Goal: Check status: Check status

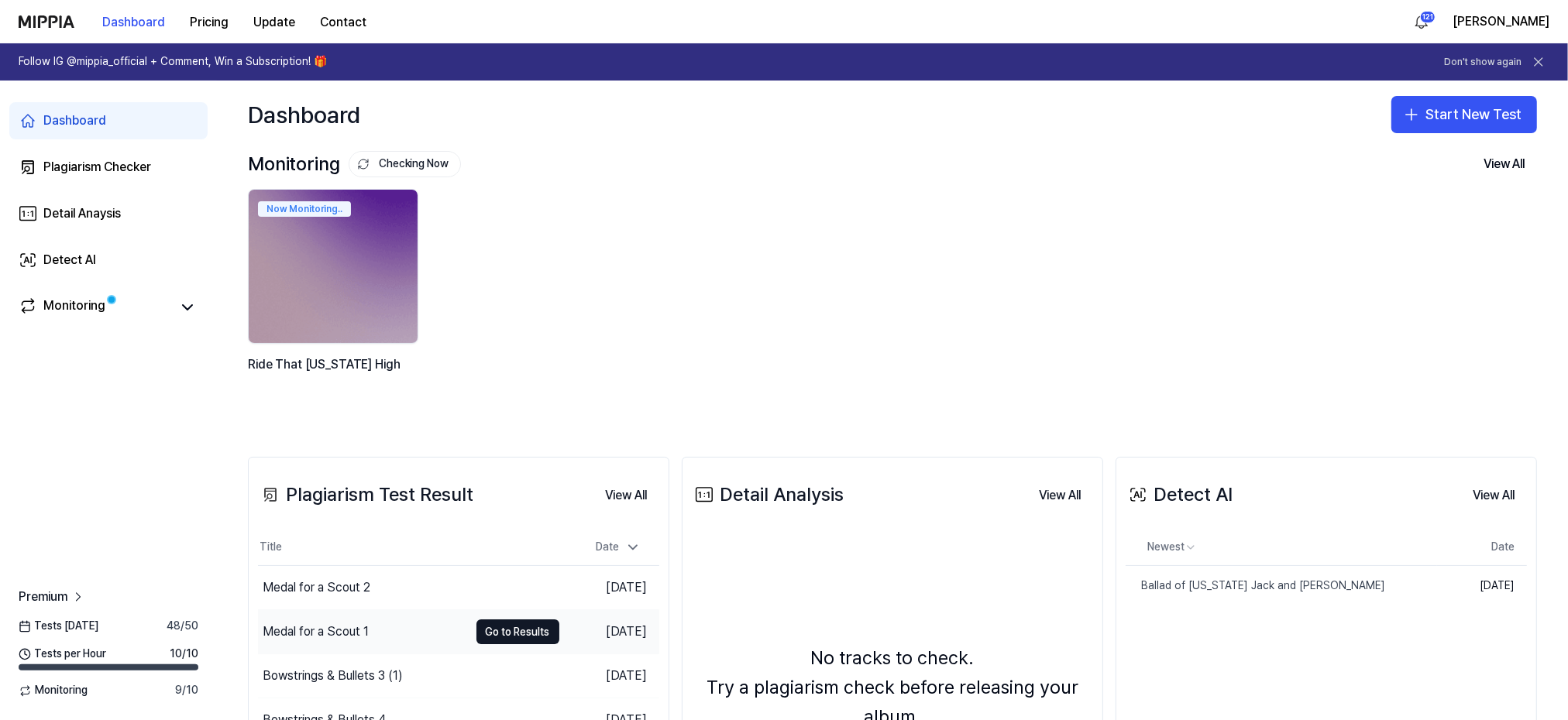
click at [296, 633] on div "Medal for a Scout 1" at bounding box center [315, 632] width 106 height 19
click at [312, 631] on div "Medal for a Scout 1" at bounding box center [315, 632] width 106 height 19
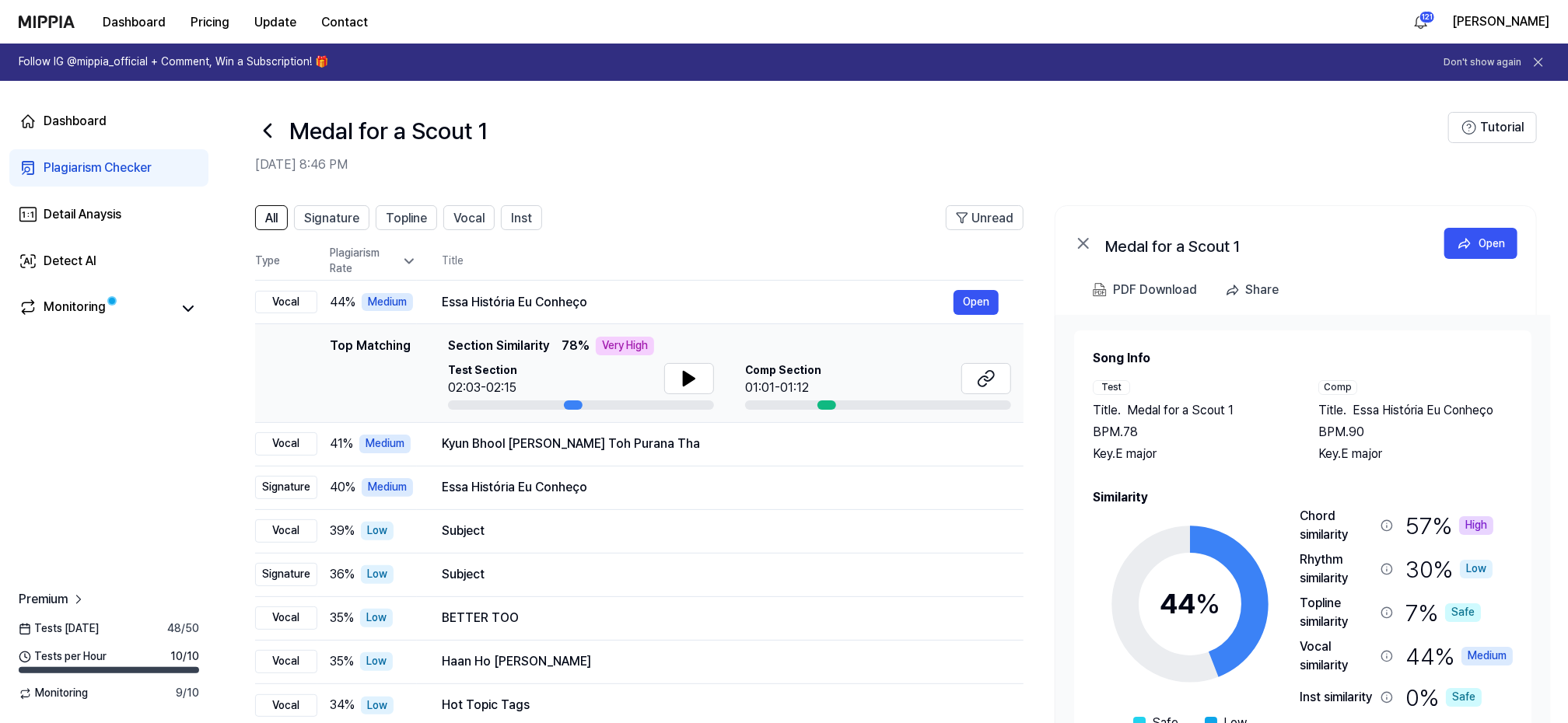
click at [271, 128] on icon at bounding box center [268, 131] width 25 height 25
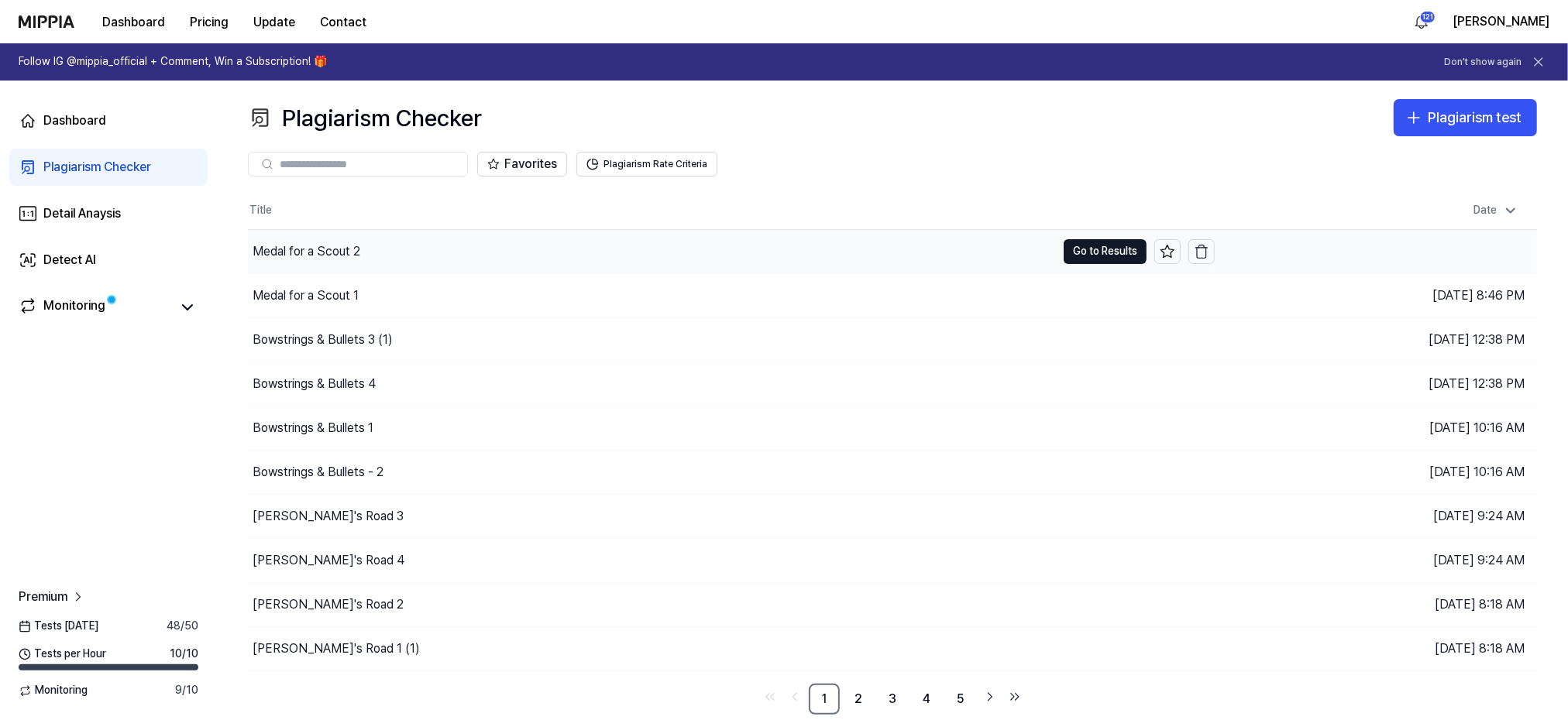
click at [317, 250] on div "Medal for a Scout 2" at bounding box center [306, 252] width 108 height 19
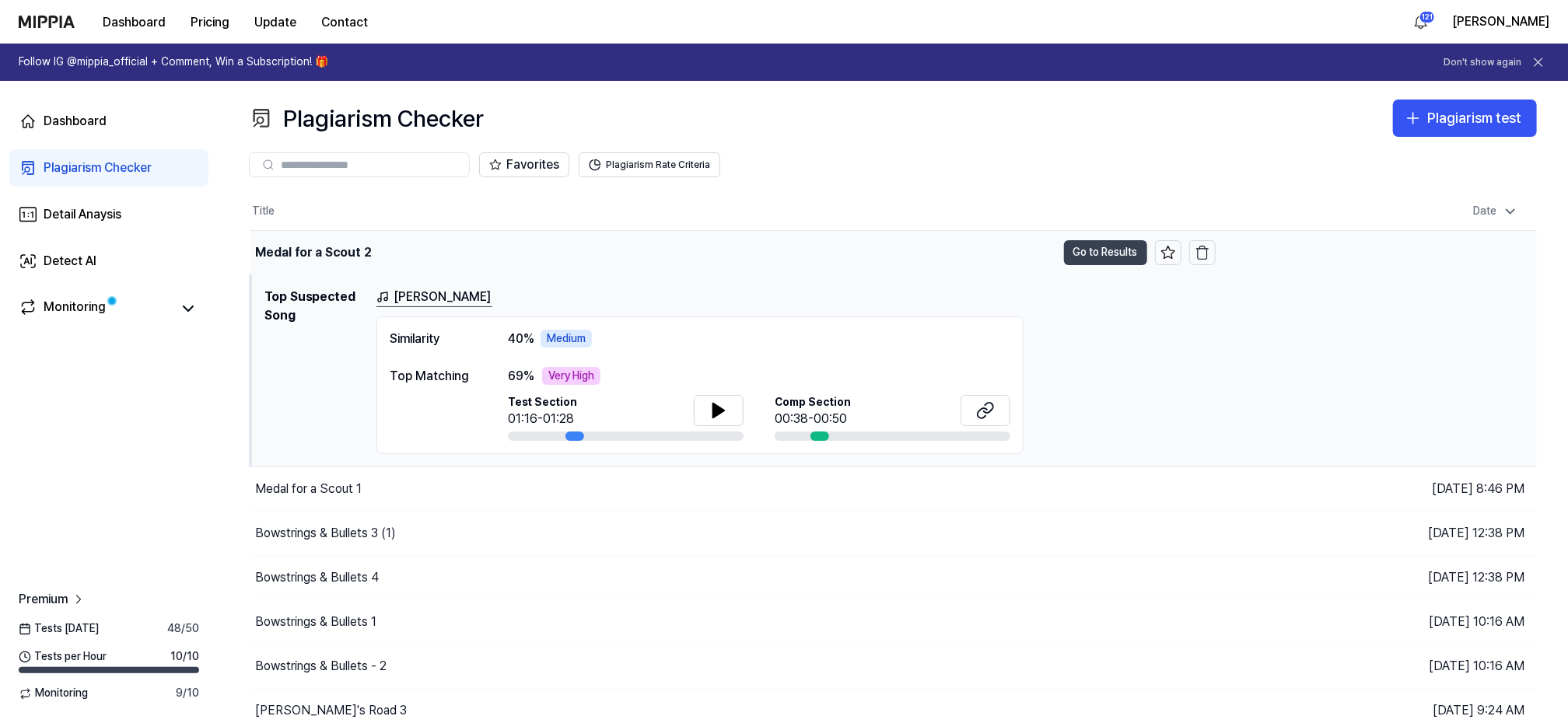
click at [1093, 254] on button "Go to Results" at bounding box center [1106, 253] width 84 height 25
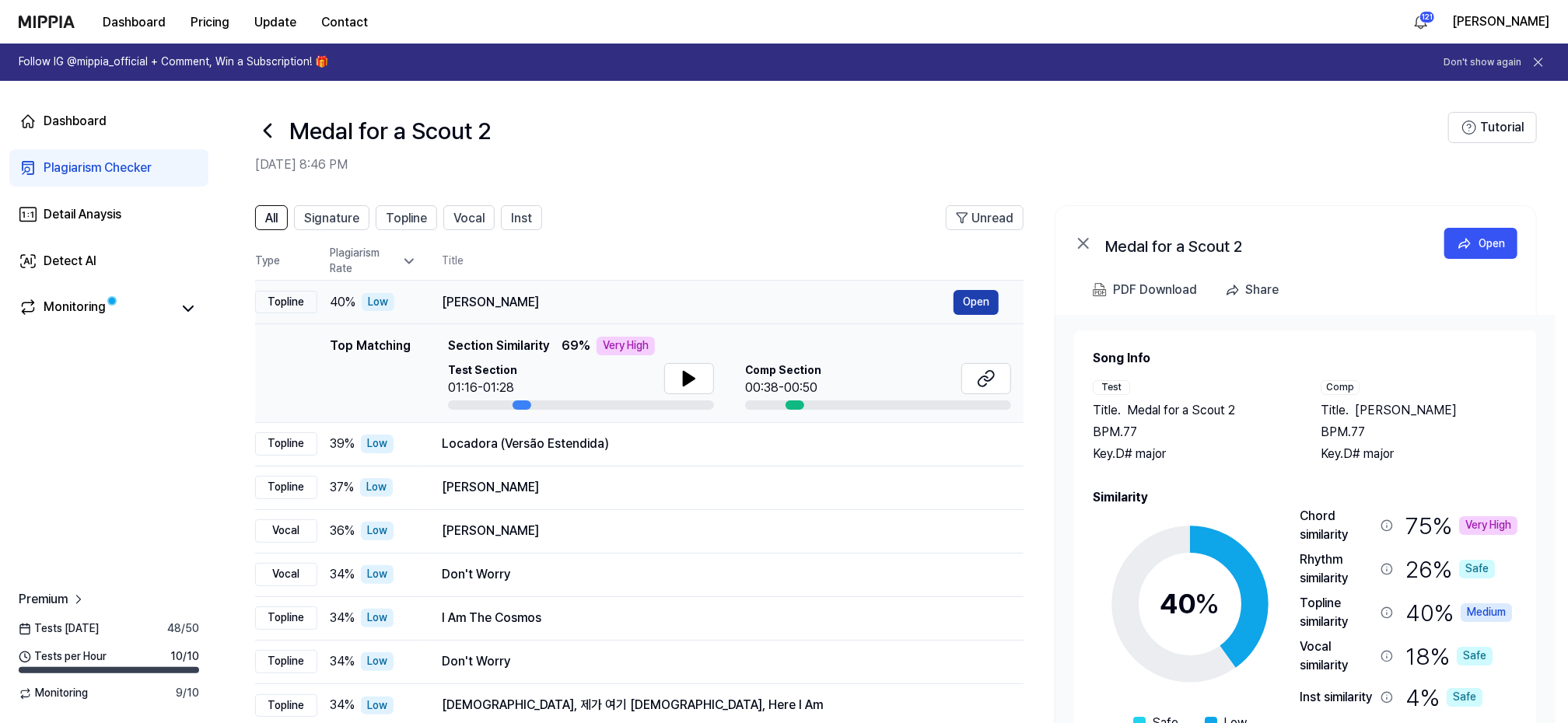
click at [968, 301] on button "Open" at bounding box center [975, 302] width 45 height 25
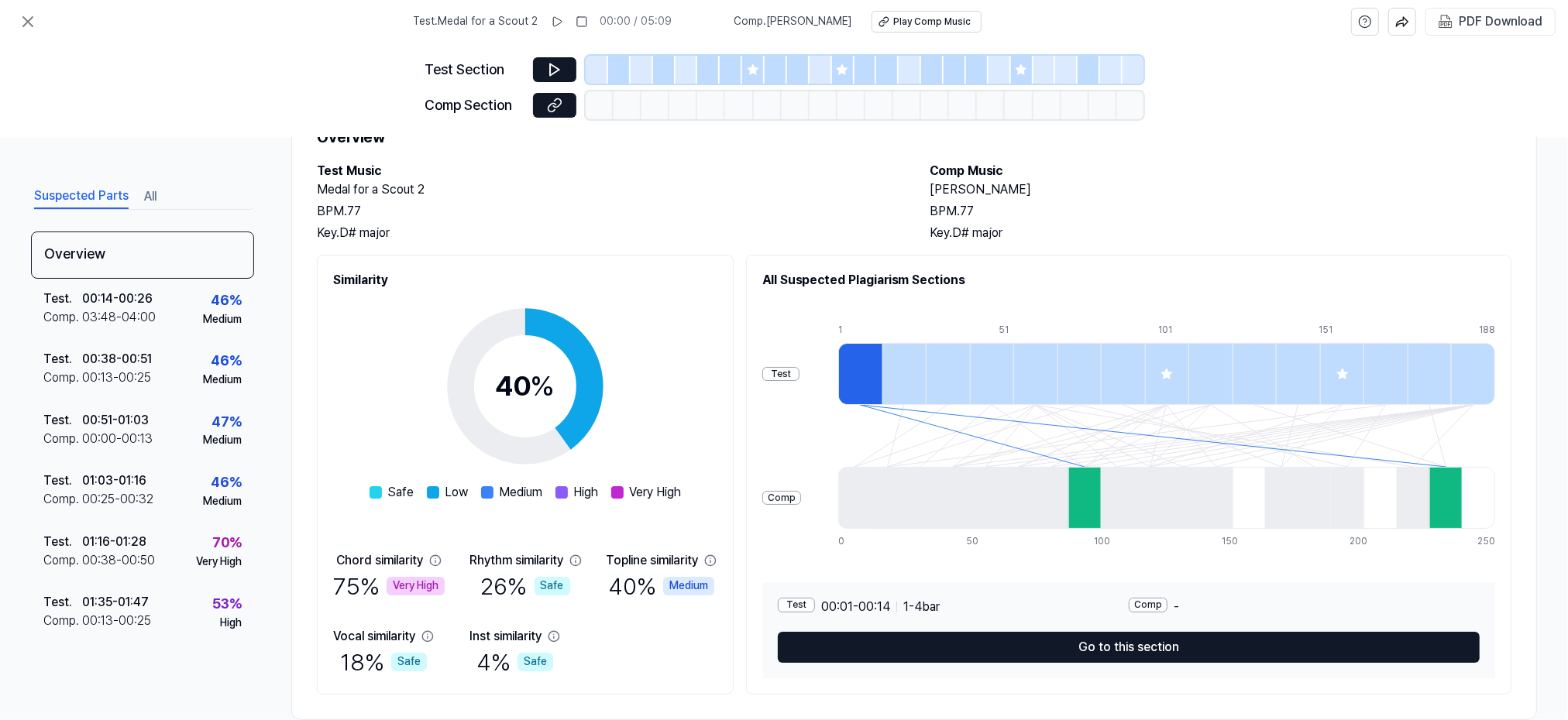
scroll to position [99, 0]
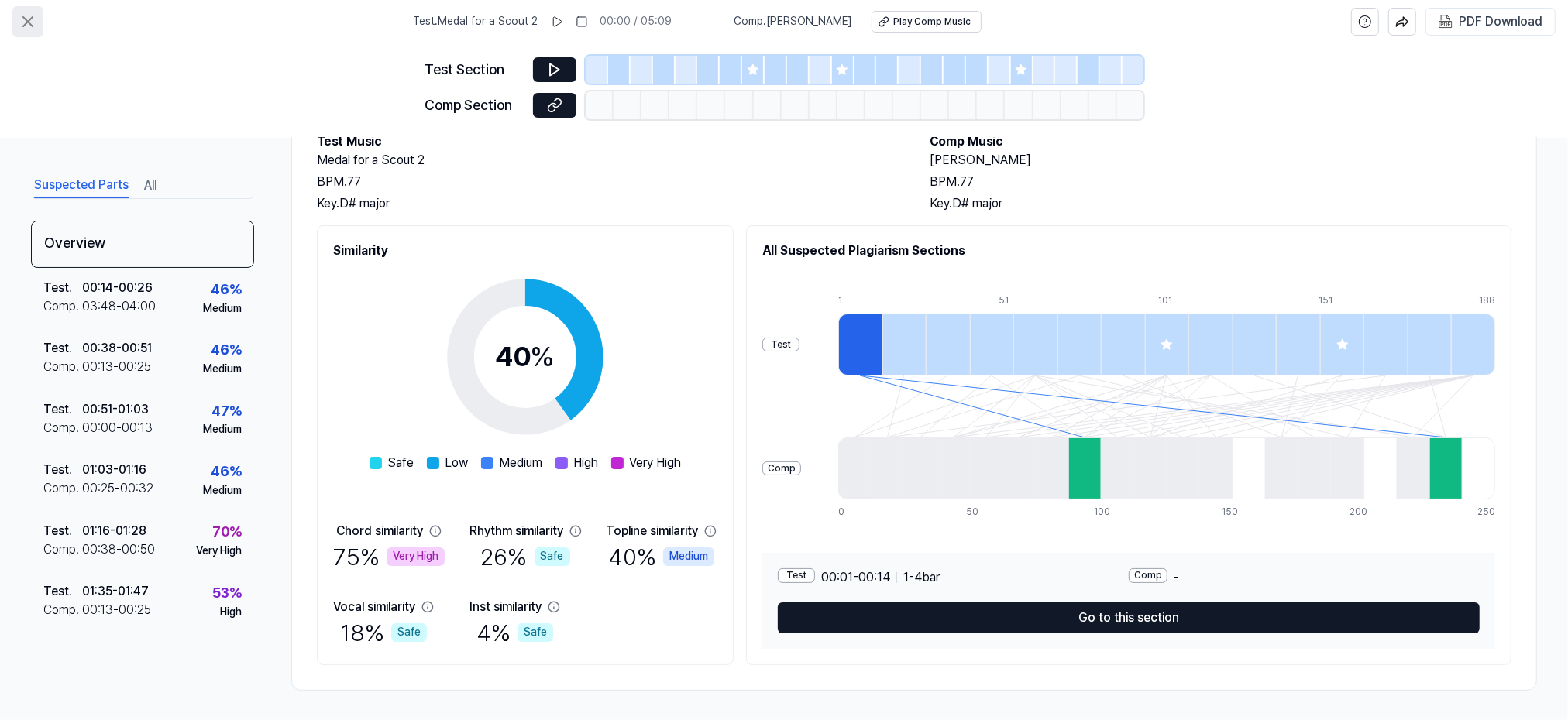
click at [29, 16] on icon at bounding box center [28, 22] width 19 height 19
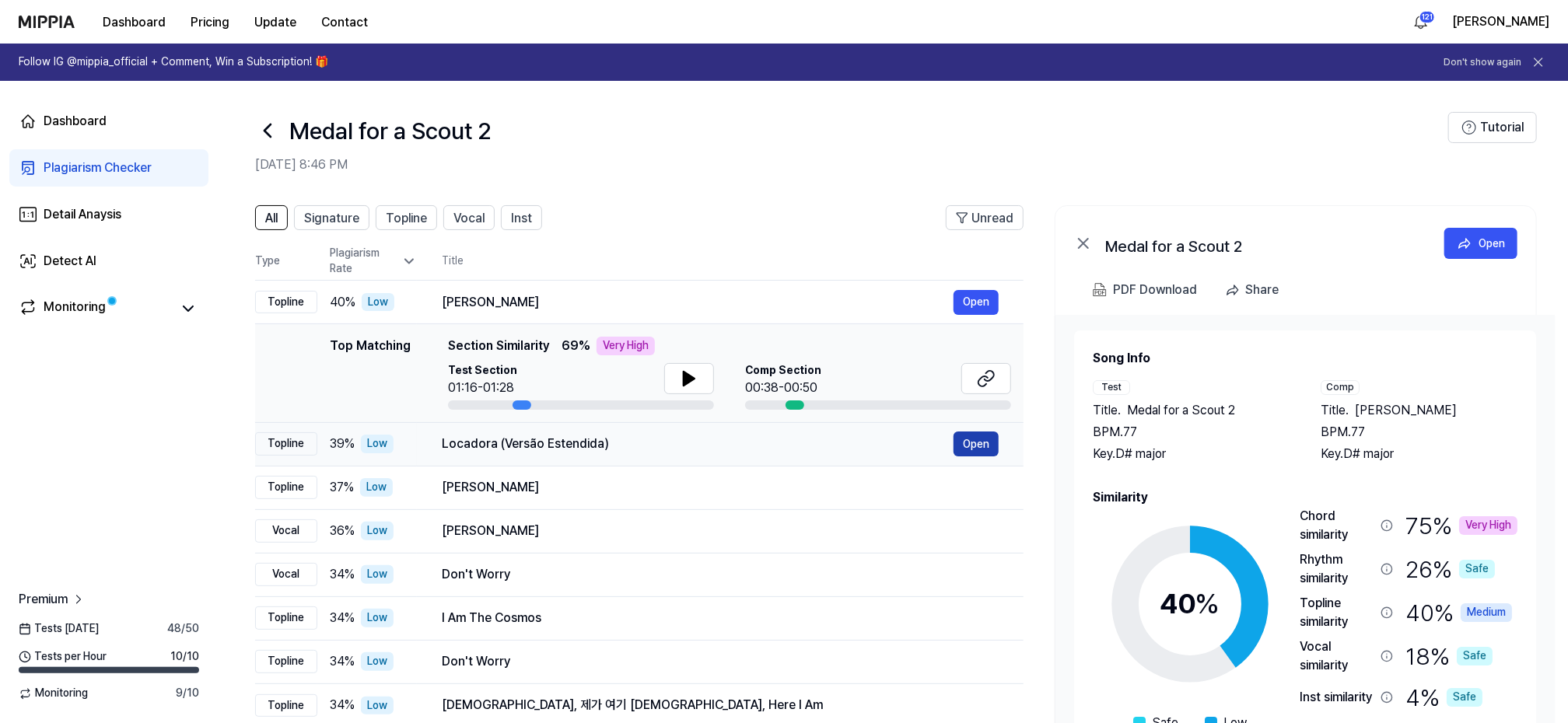
click at [966, 445] on button "Open" at bounding box center [975, 444] width 45 height 25
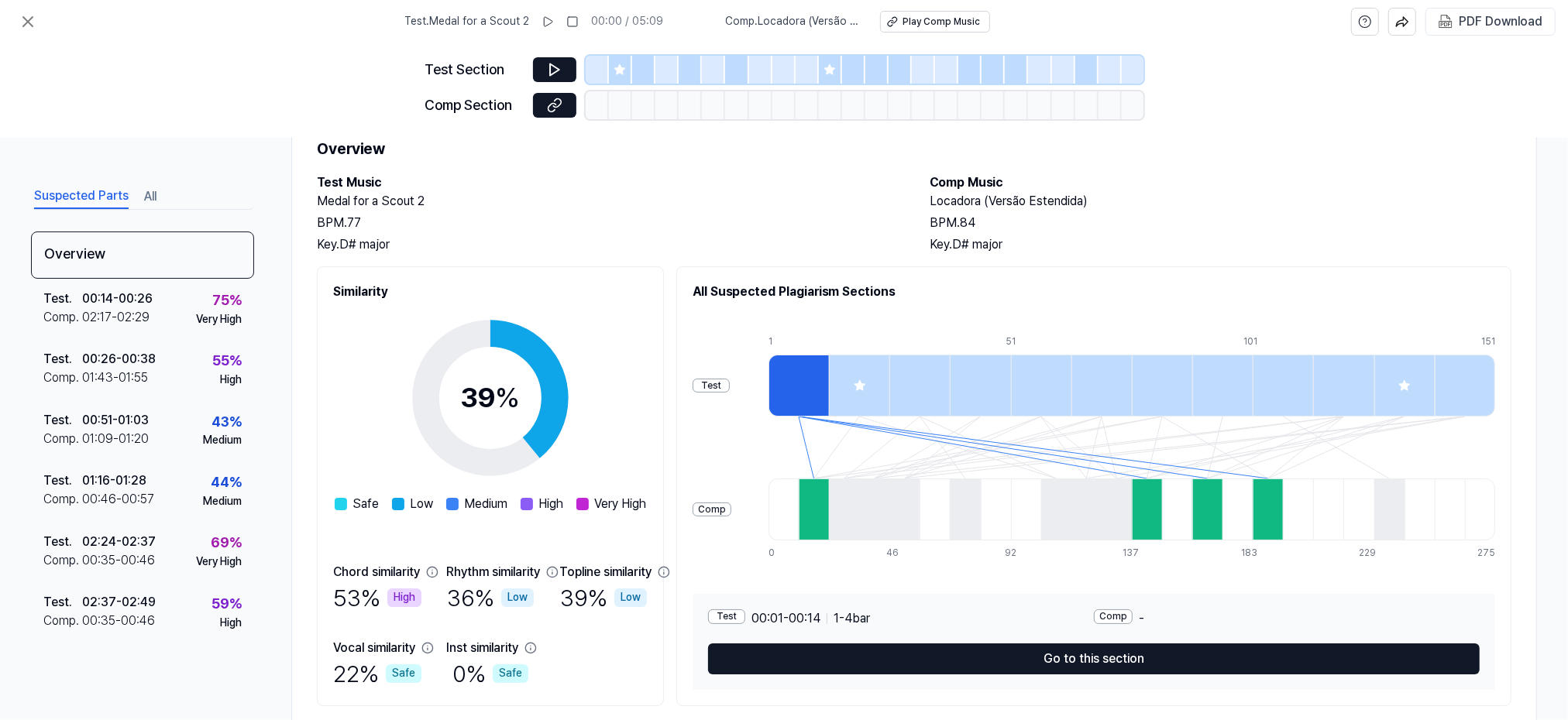
scroll to position [99, 0]
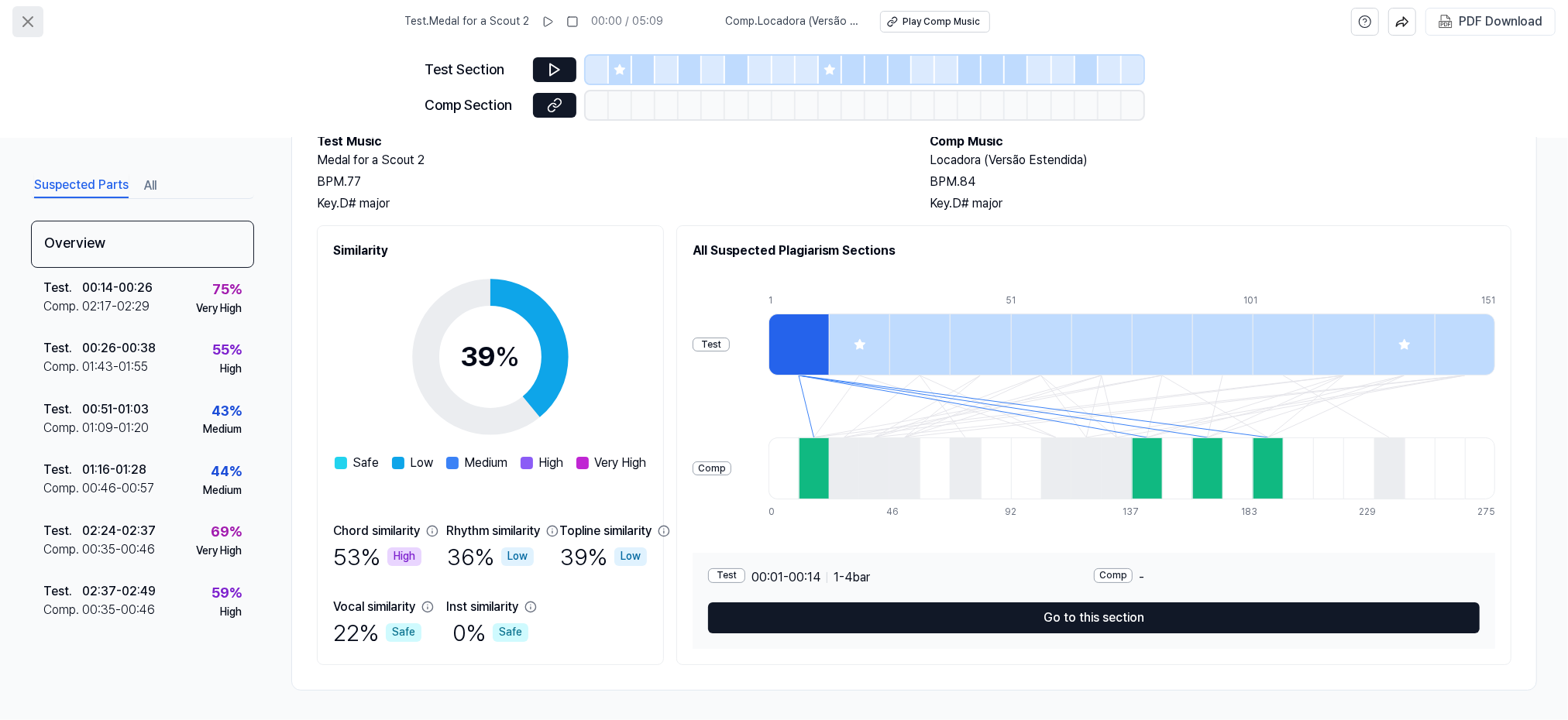
click at [31, 24] on icon at bounding box center [28, 22] width 19 height 19
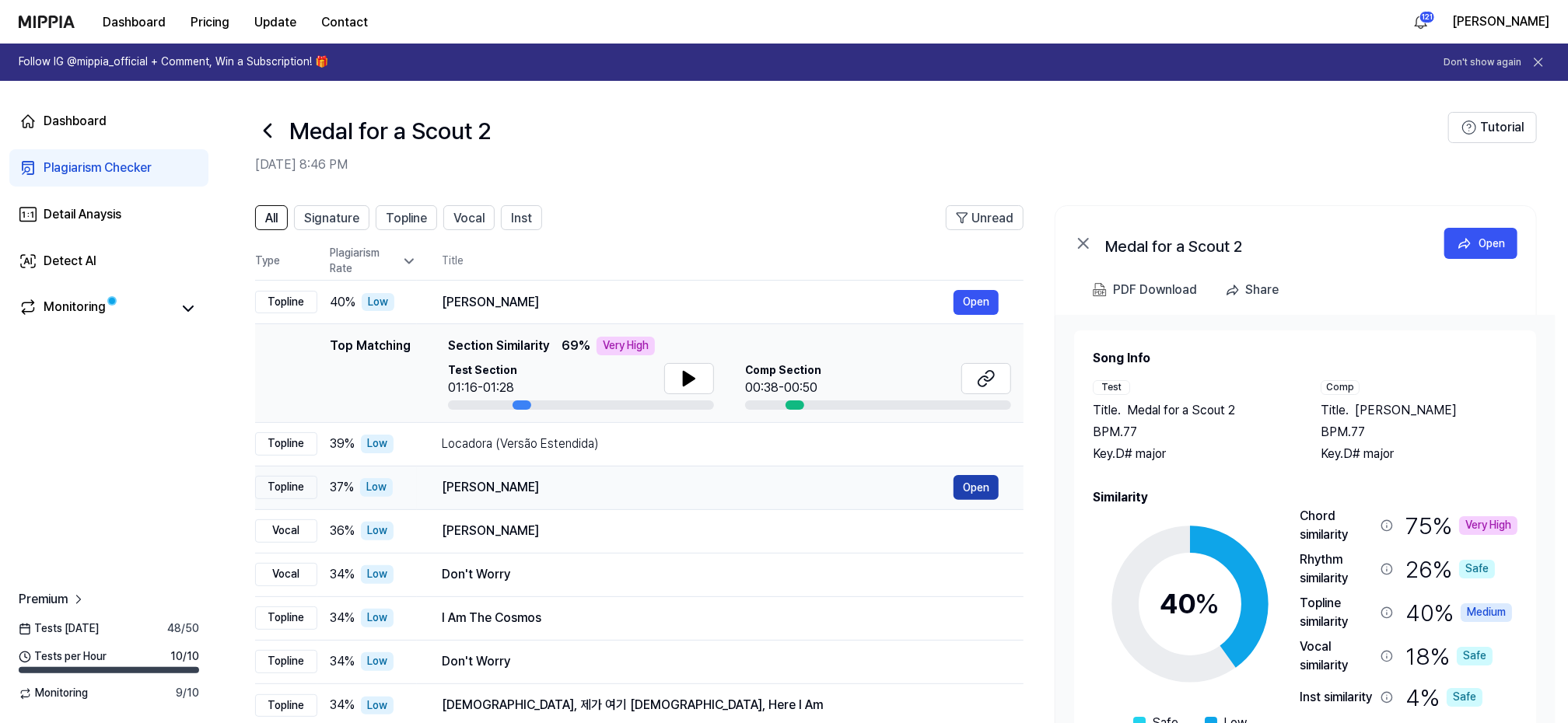
click at [974, 488] on button "Open" at bounding box center [975, 488] width 45 height 25
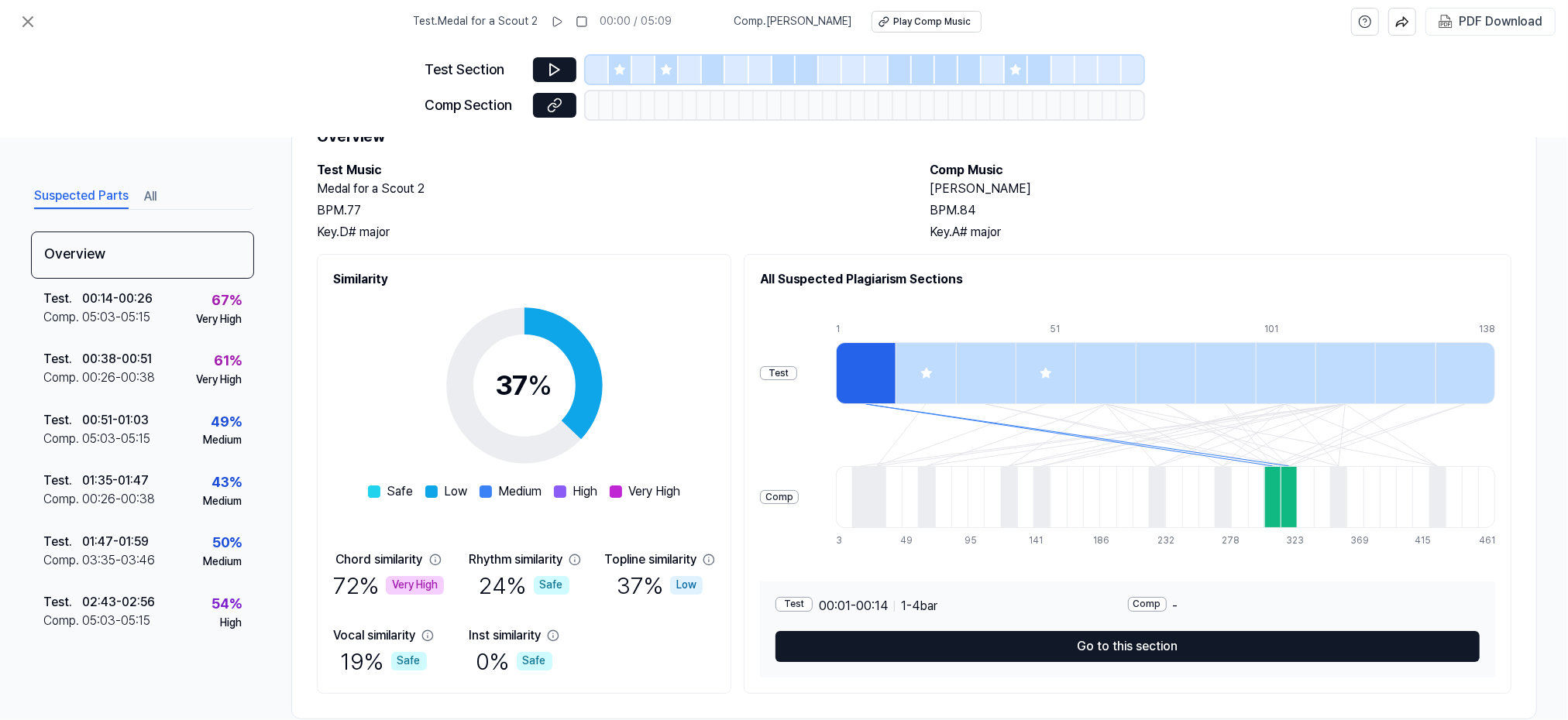
scroll to position [99, 0]
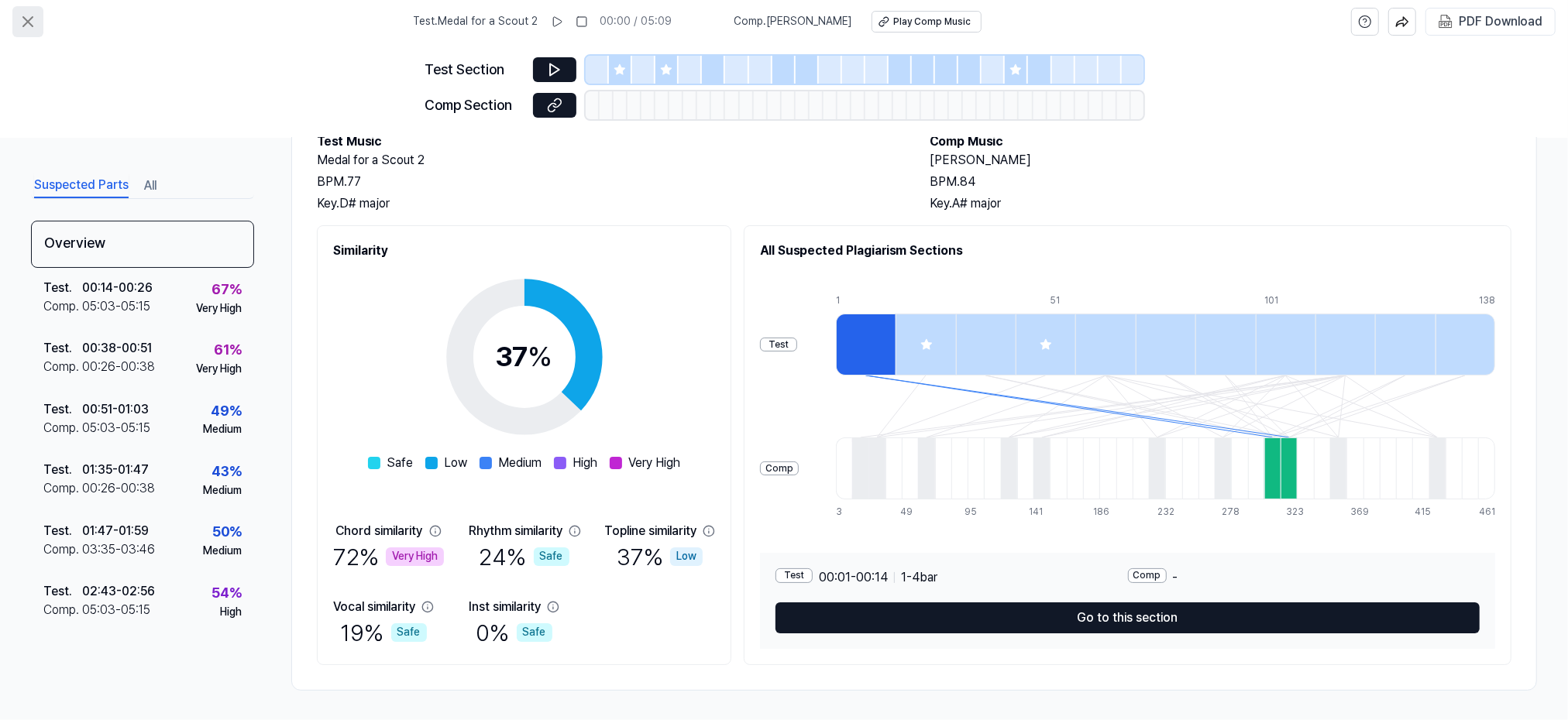
click at [31, 20] on icon at bounding box center [28, 22] width 19 height 19
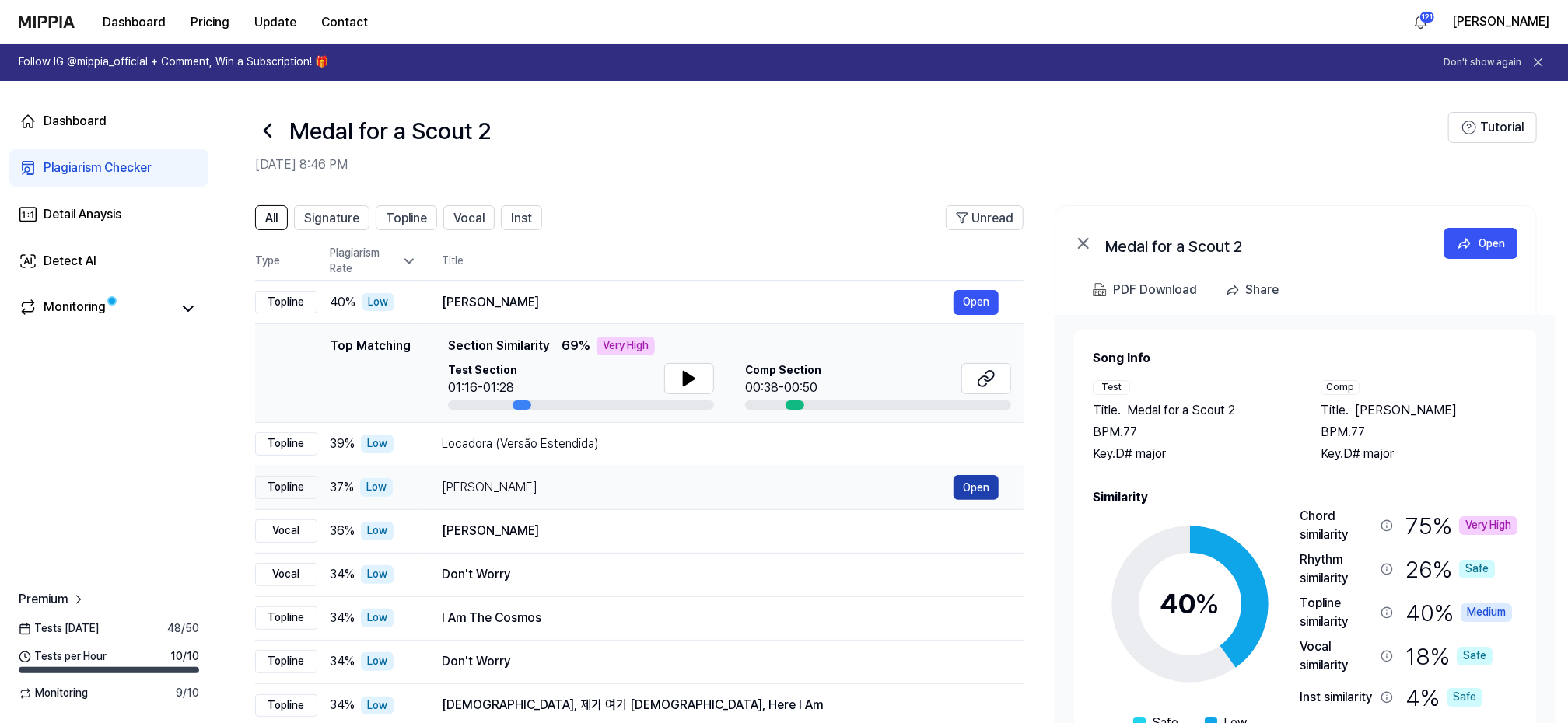
click at [979, 487] on button "Open" at bounding box center [975, 488] width 45 height 25
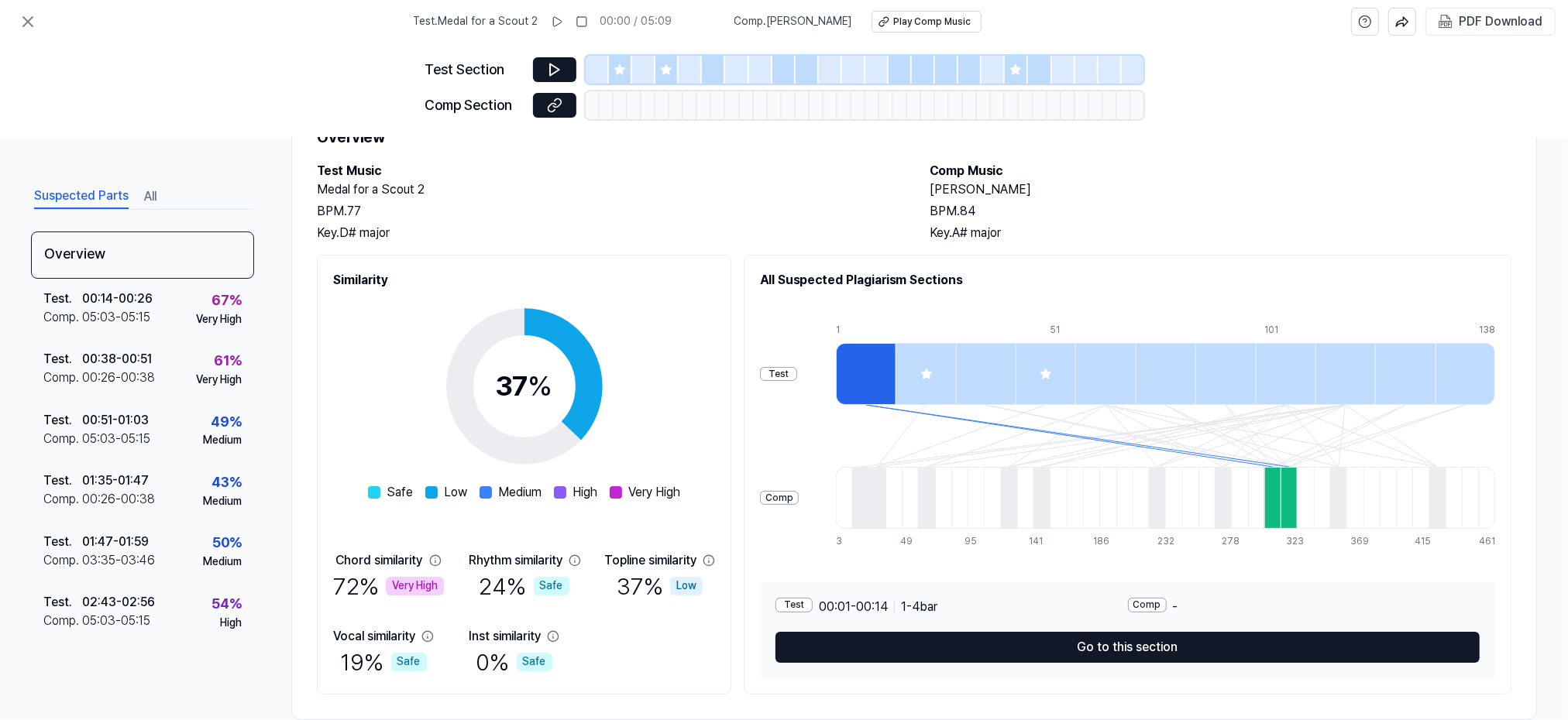
scroll to position [99, 0]
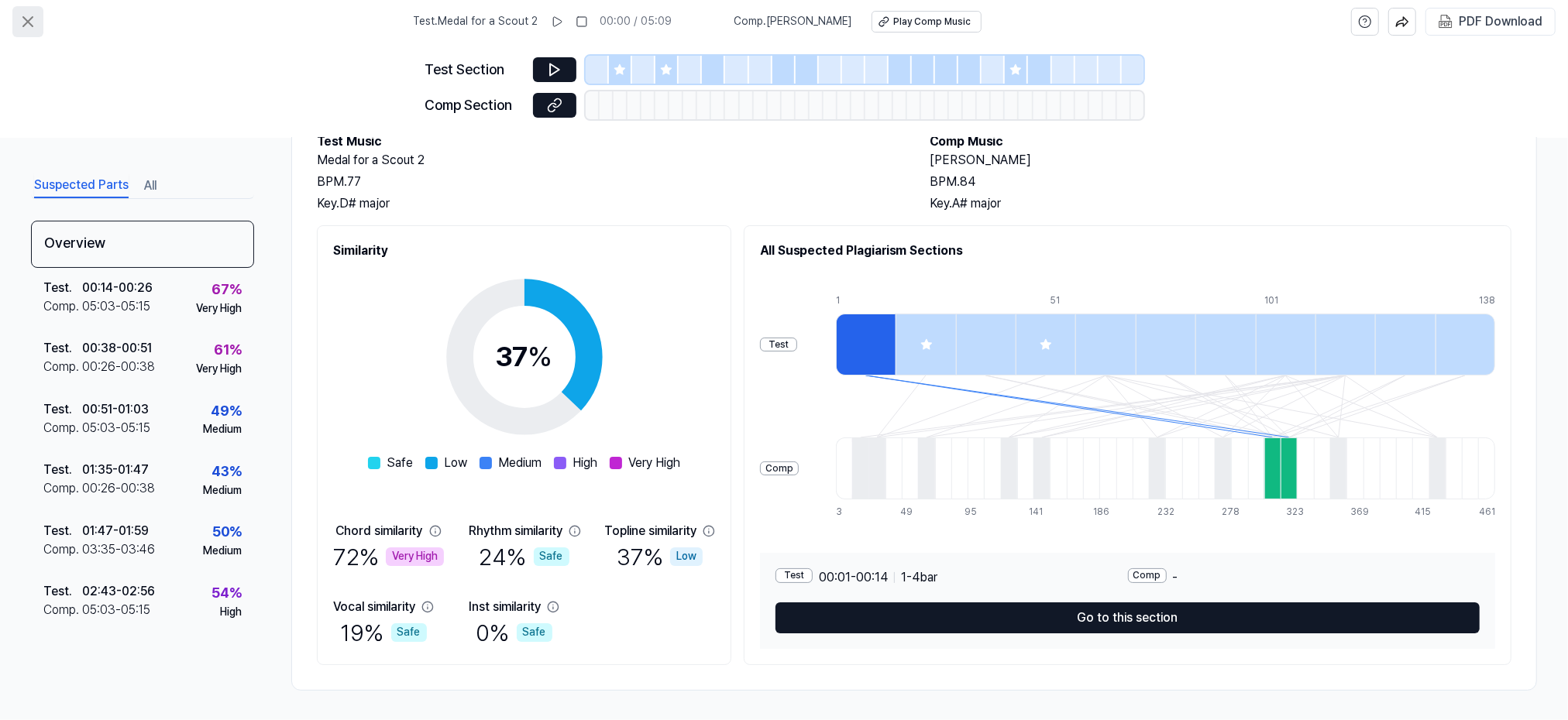
click at [35, 24] on icon at bounding box center [28, 22] width 19 height 19
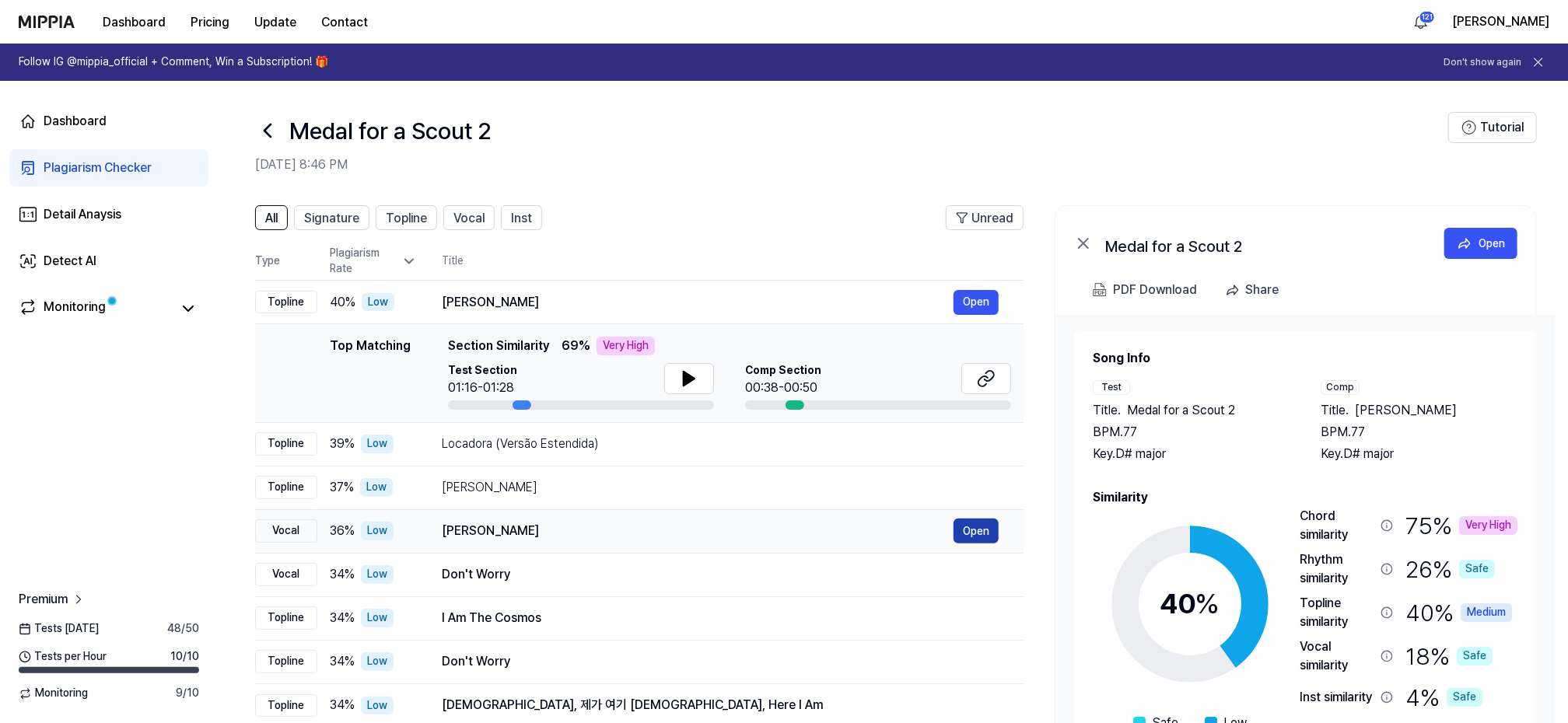
click at [979, 528] on button "Open" at bounding box center [975, 532] width 45 height 25
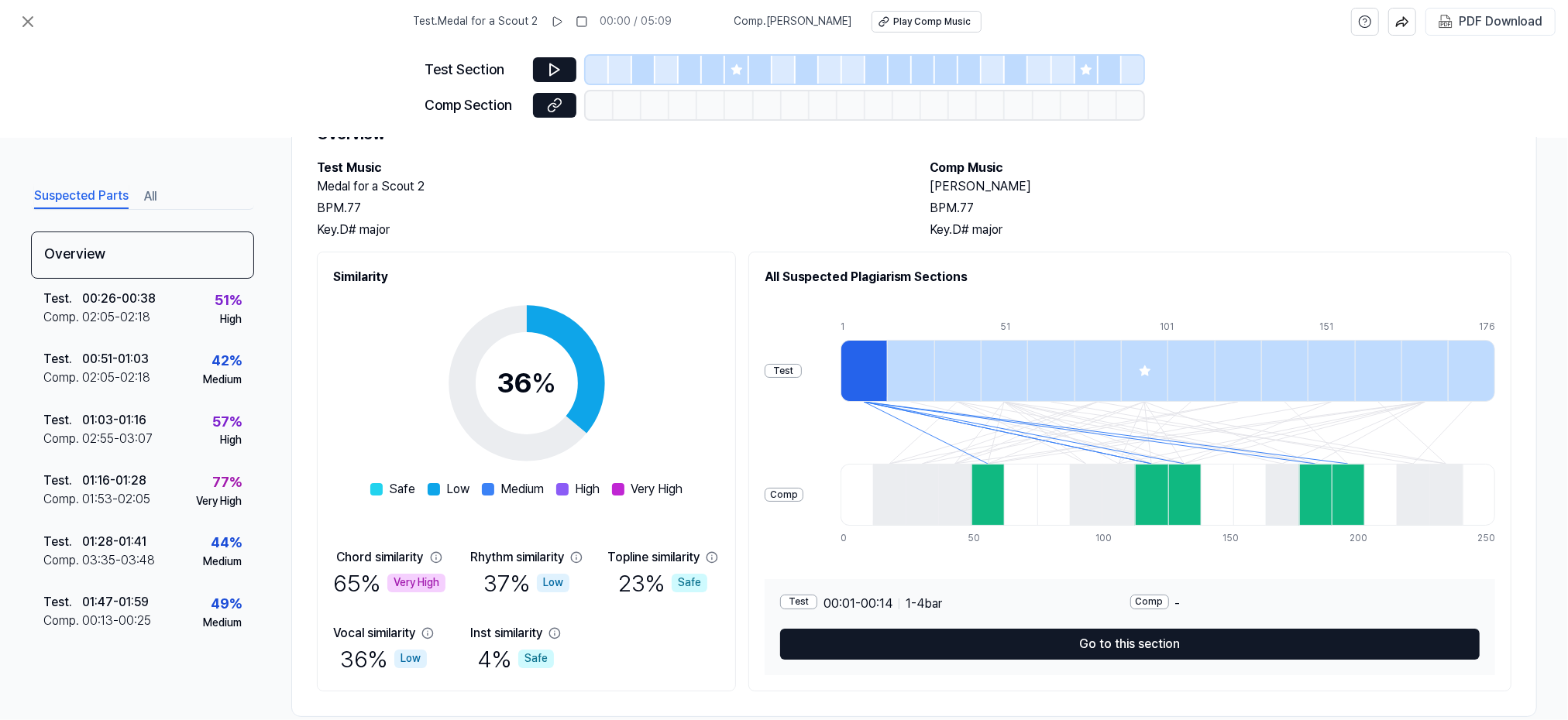
scroll to position [99, 0]
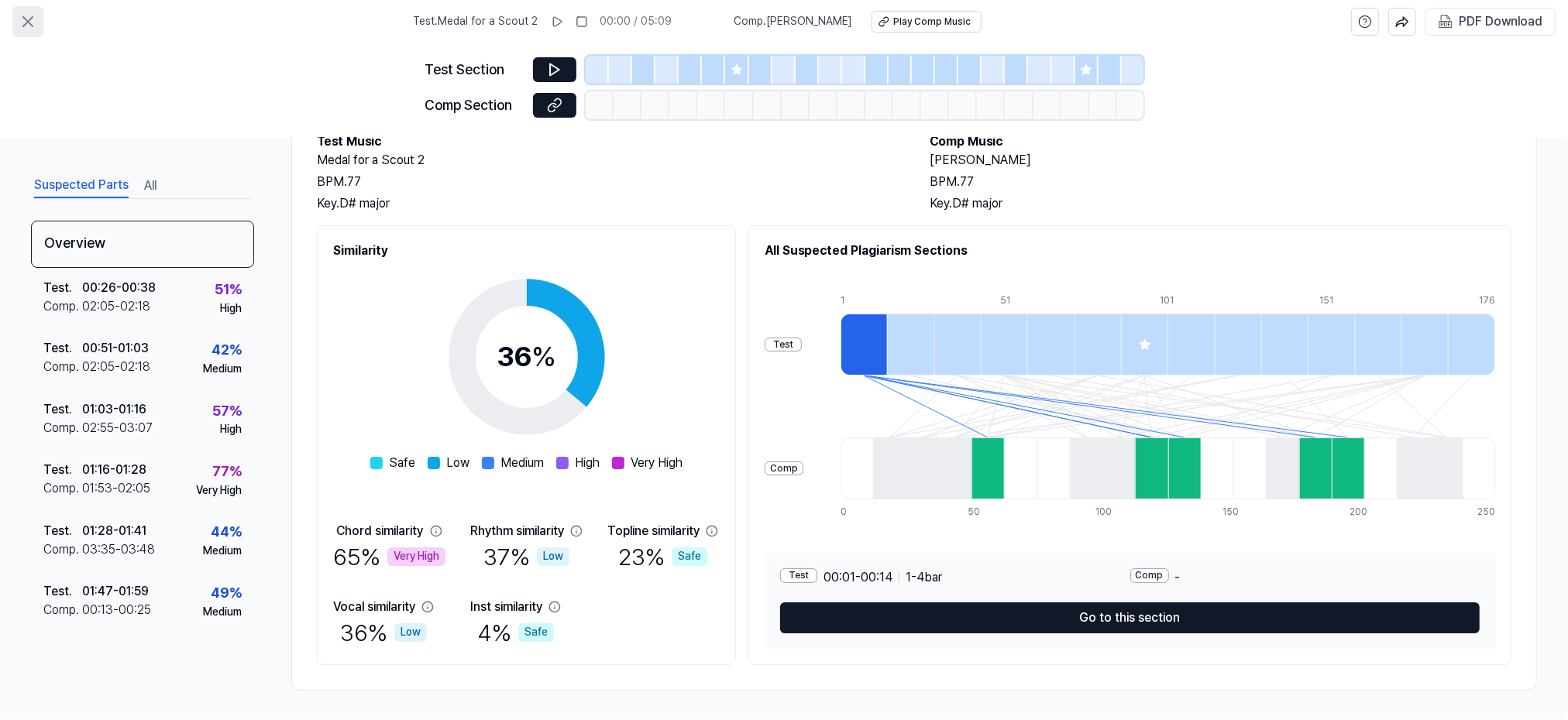
click at [29, 20] on icon at bounding box center [28, 22] width 9 height 9
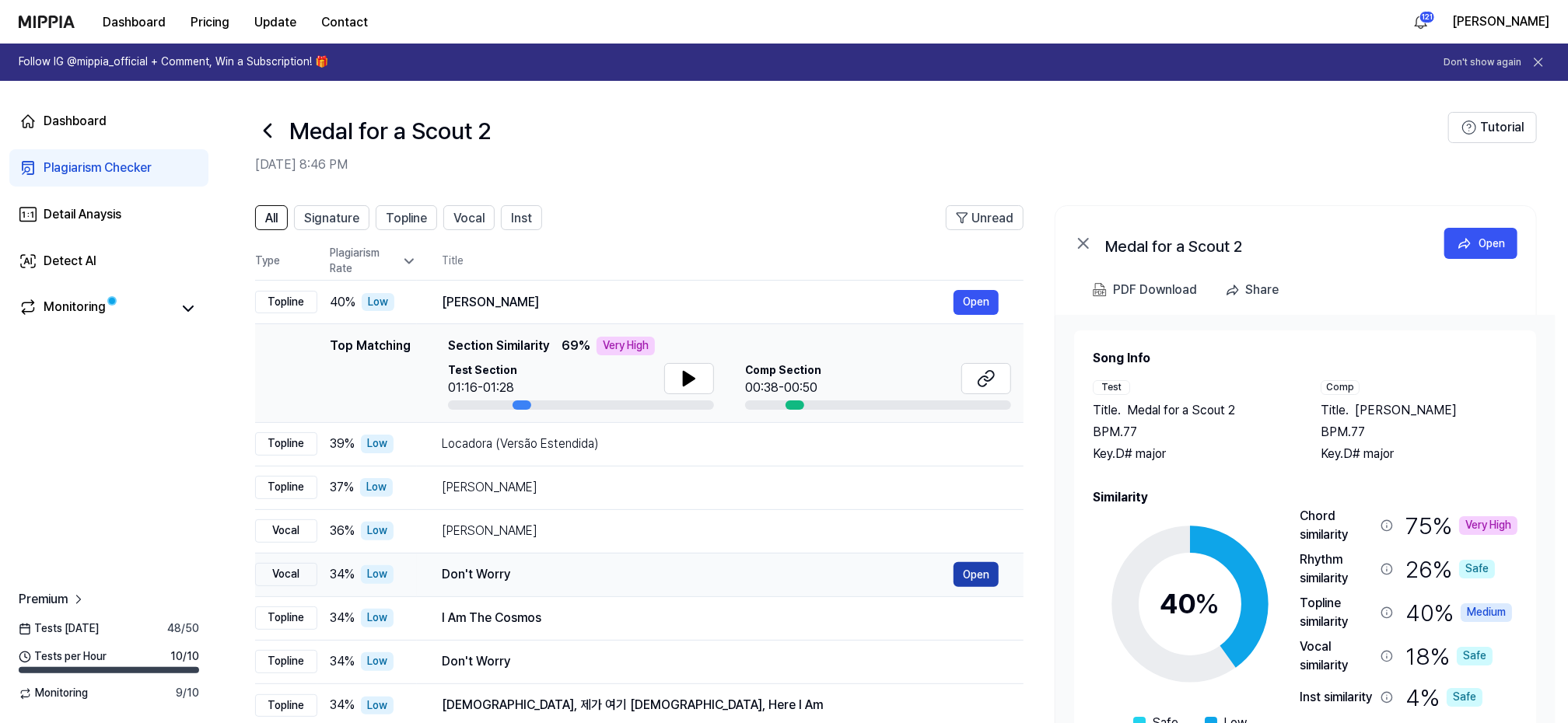
click at [981, 569] on button "Open" at bounding box center [975, 575] width 45 height 25
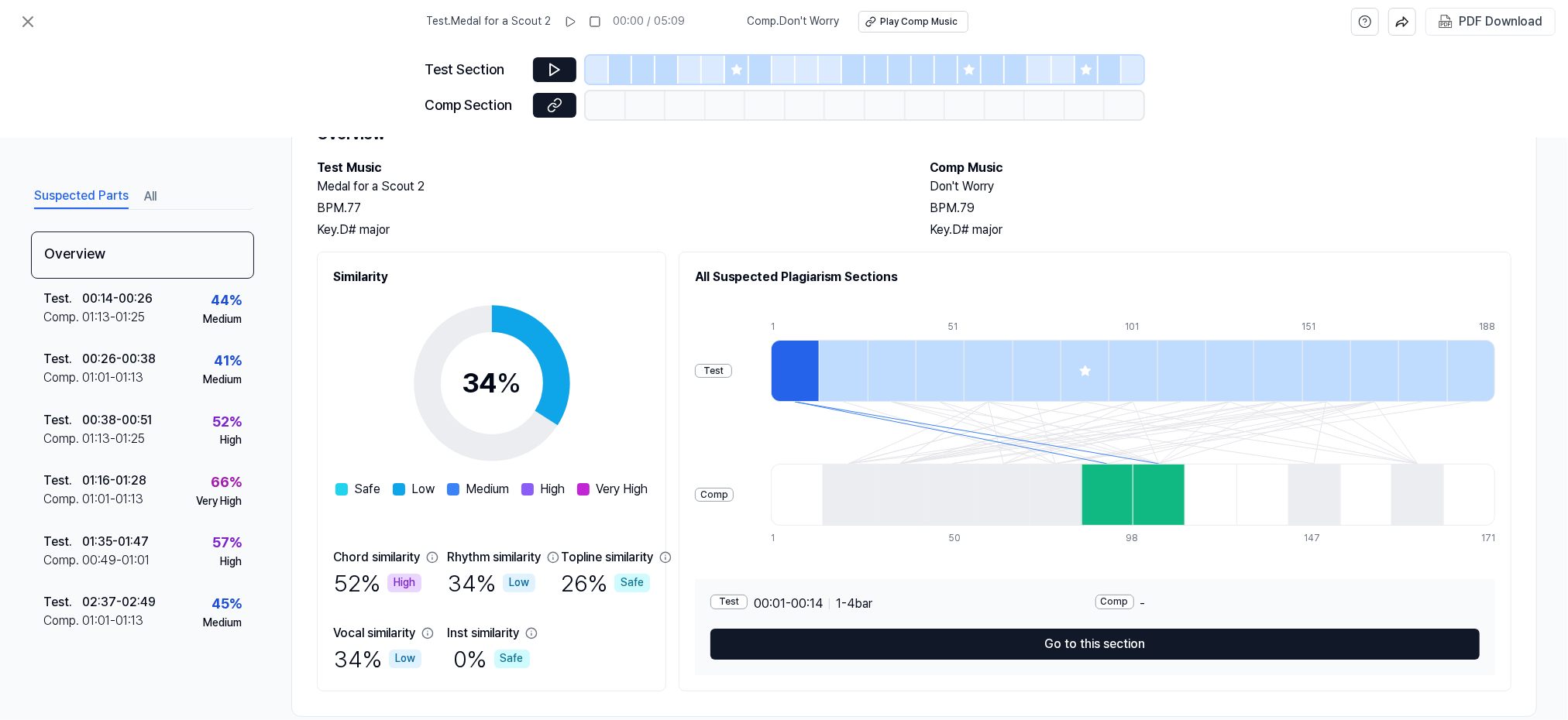
scroll to position [99, 0]
